Goal: Obtain resource: Obtain resource

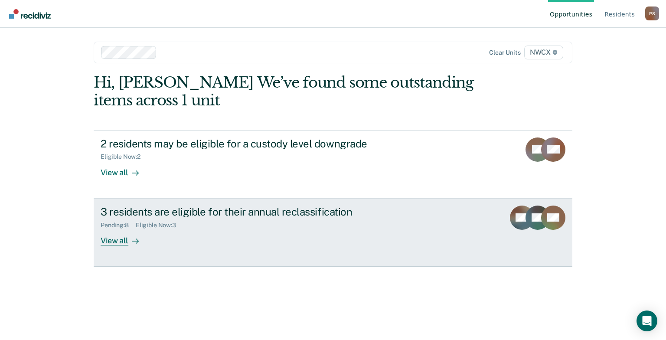
click at [110, 241] on div "View all" at bounding box center [125, 236] width 49 height 17
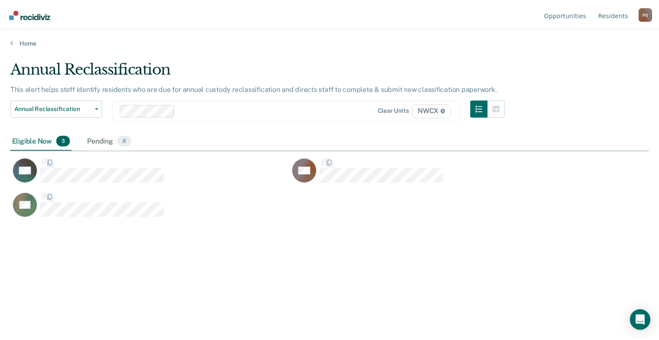
scroll to position [208, 638]
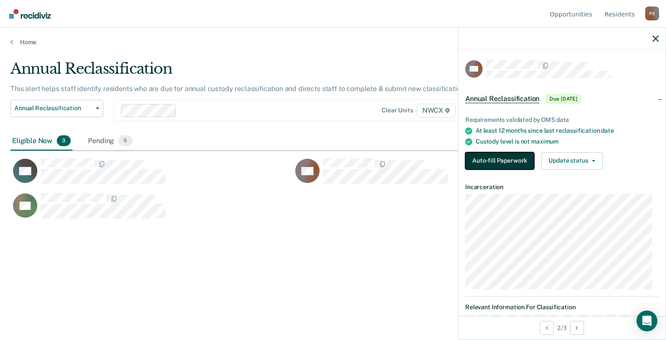
click at [496, 156] on button "Auto-fill Paperwork" at bounding box center [499, 160] width 69 height 17
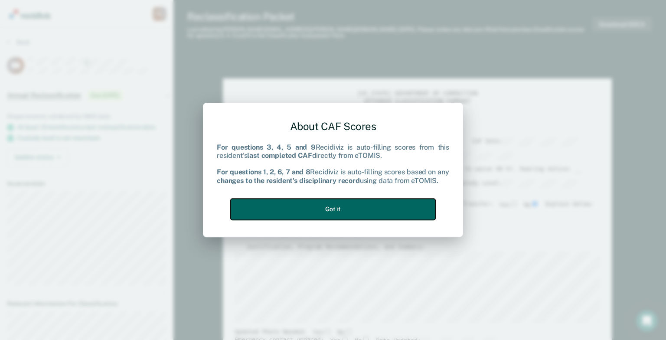
click at [367, 210] on button "Got it" at bounding box center [333, 209] width 205 height 21
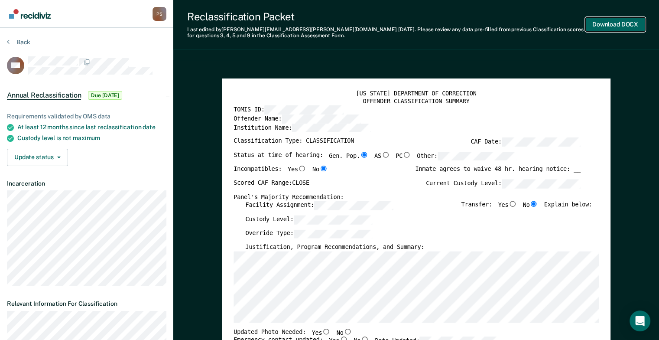
click at [600, 25] on button "Download DOCX" at bounding box center [616, 24] width 60 height 14
type textarea "x"
